Goal: Find specific page/section

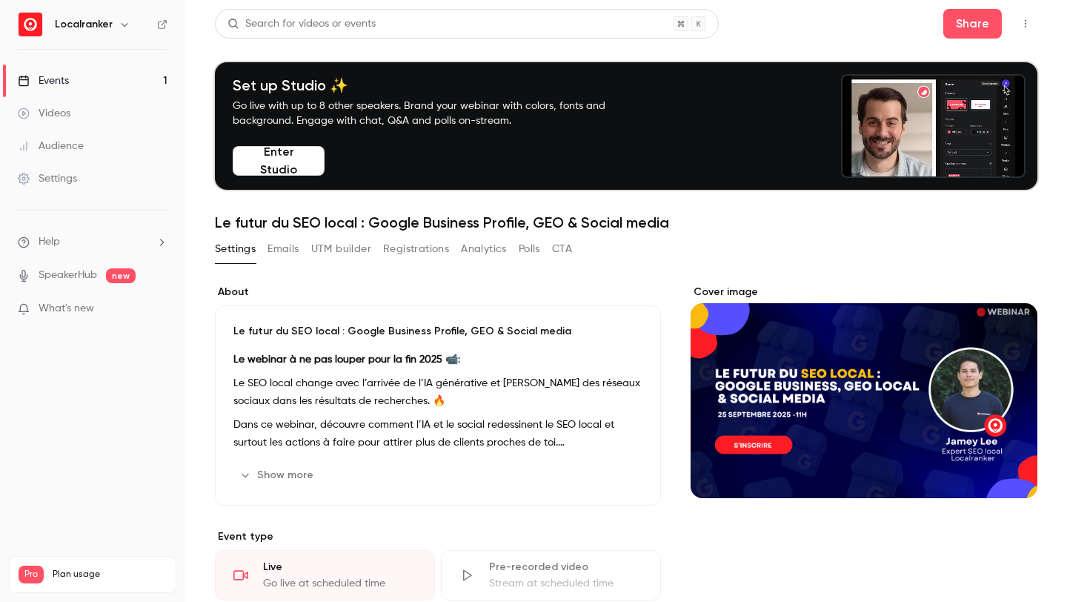
click at [125, 76] on link "Events 1" at bounding box center [92, 80] width 185 height 33
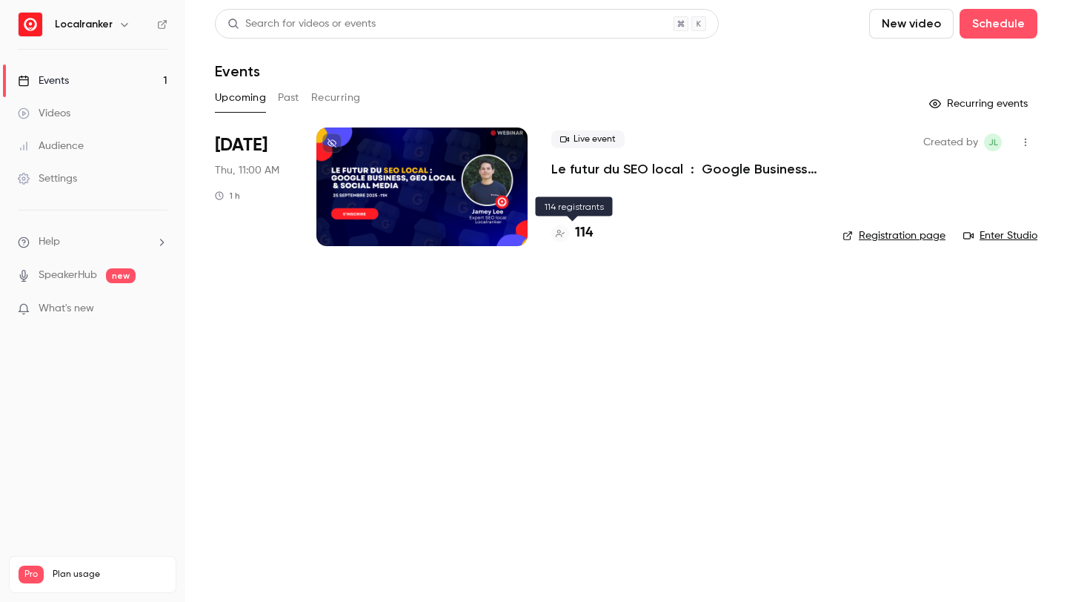
click at [586, 234] on h4 "114" at bounding box center [584, 233] width 18 height 20
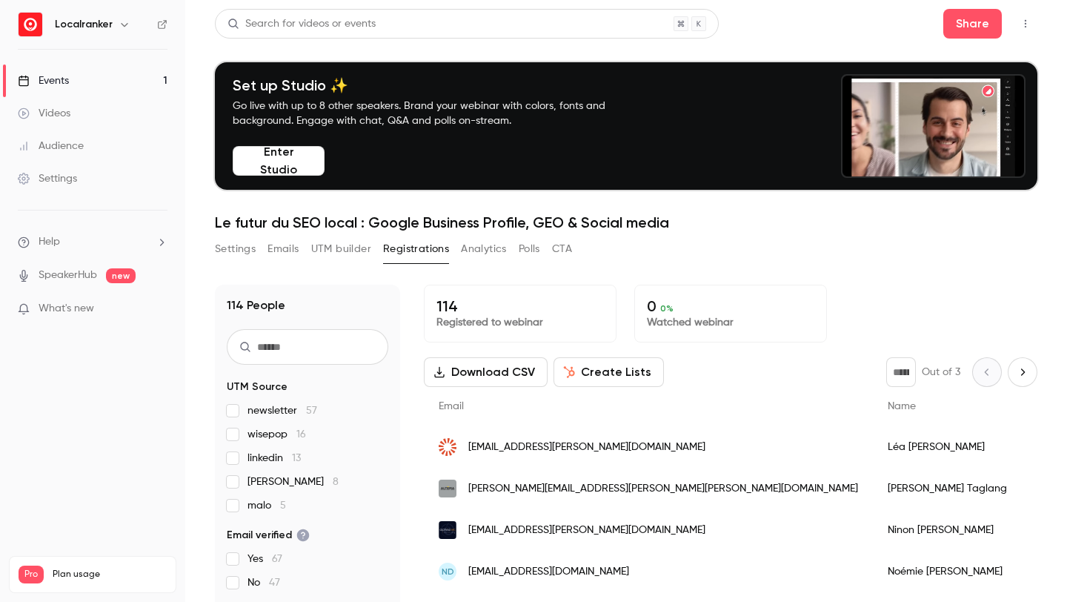
scroll to position [49, 0]
